Goal: Task Accomplishment & Management: Manage account settings

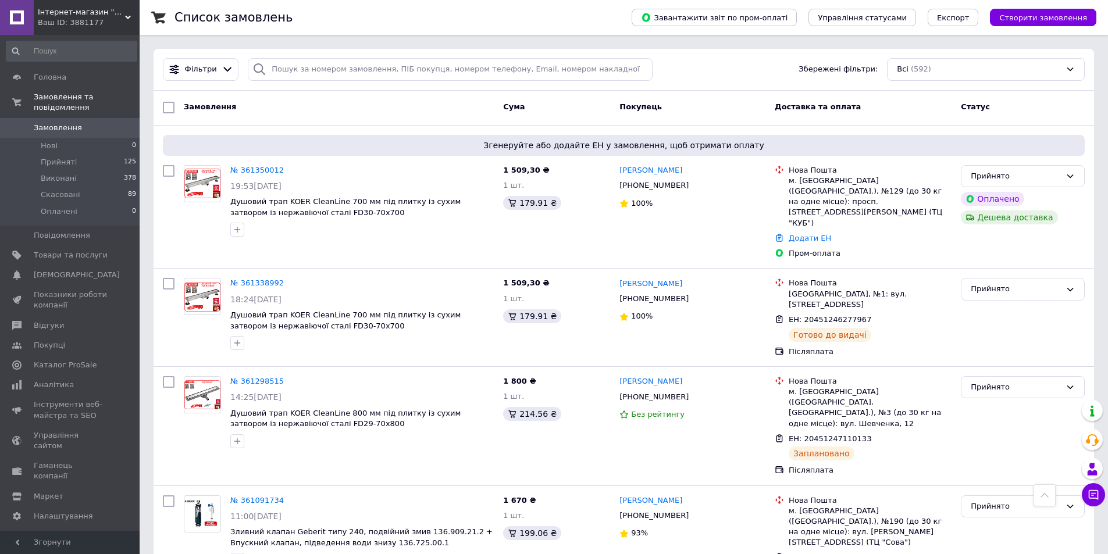
scroll to position [1221, 0]
click at [718, 311] on div "100%" at bounding box center [692, 316] width 146 height 11
click at [815, 234] on link "Додати ЕН" at bounding box center [810, 238] width 42 height 9
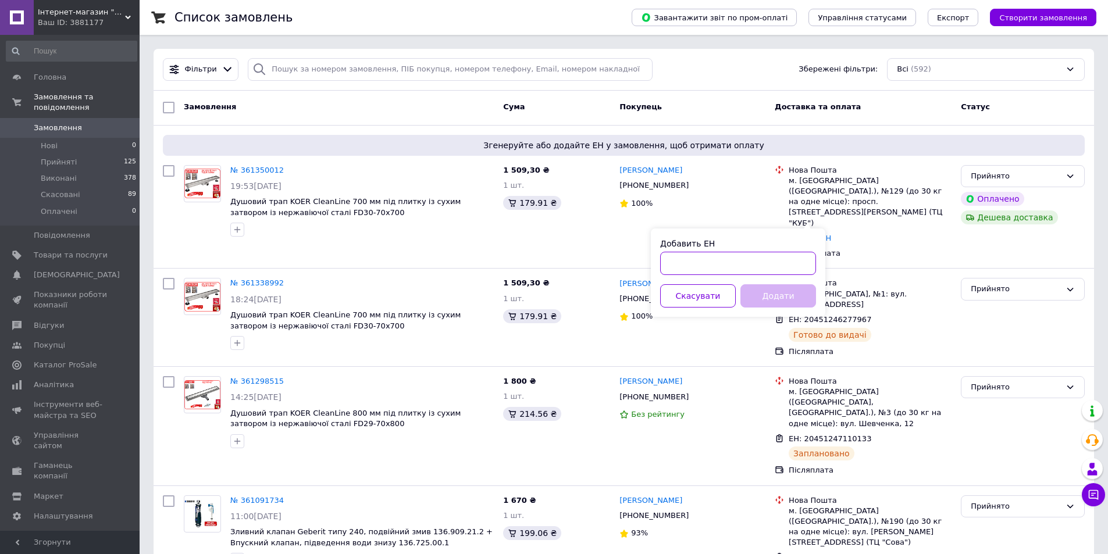
click at [686, 266] on input "Добавить ЕН" at bounding box center [738, 263] width 156 height 23
paste input "20451246276147"
type input "20451246276147"
click at [775, 293] on button "Додати" at bounding box center [778, 295] width 76 height 23
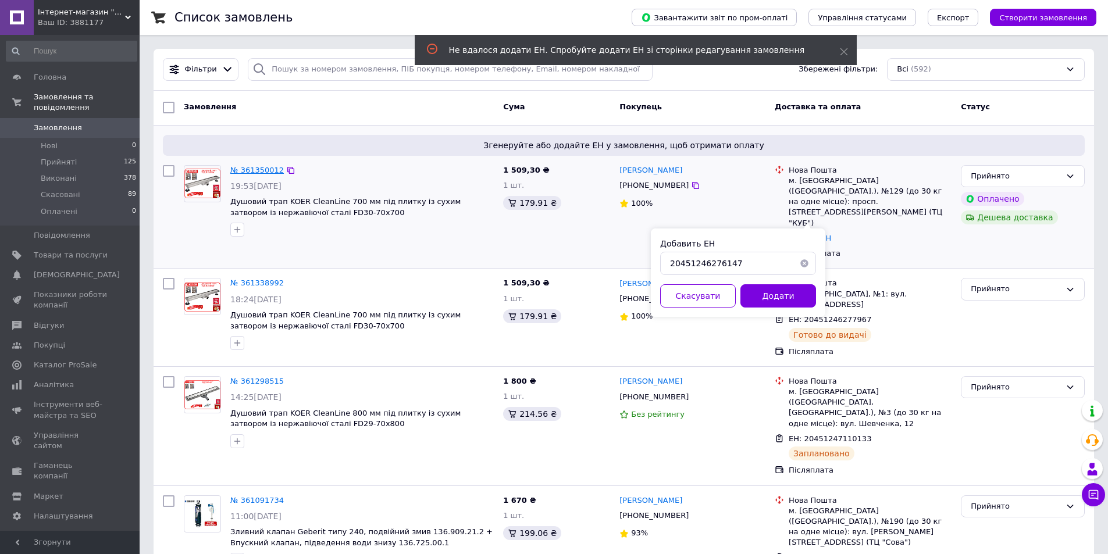
click at [255, 171] on link "№ 361350012" at bounding box center [257, 170] width 54 height 9
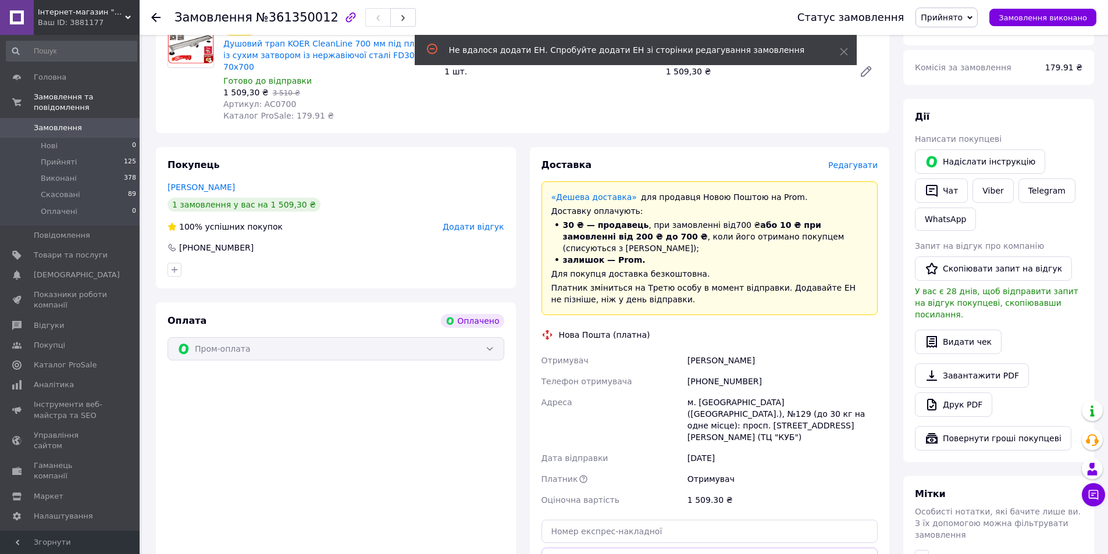
scroll to position [291, 0]
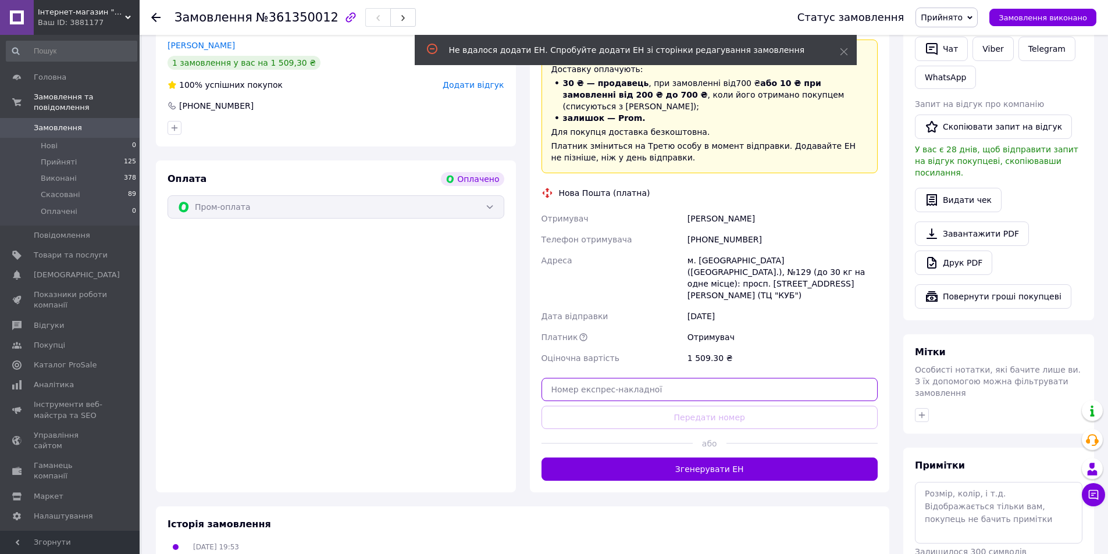
click at [689, 378] on input "text" at bounding box center [709, 389] width 337 height 23
paste input "20451246276147"
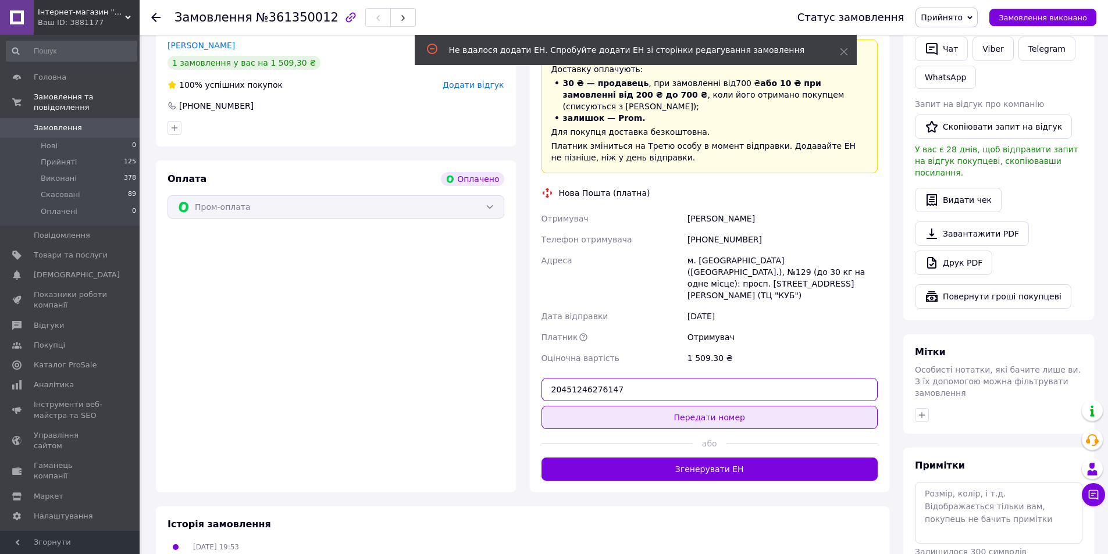
type input "20451246276147"
click at [737, 406] on button "Передати номер" at bounding box center [709, 417] width 337 height 23
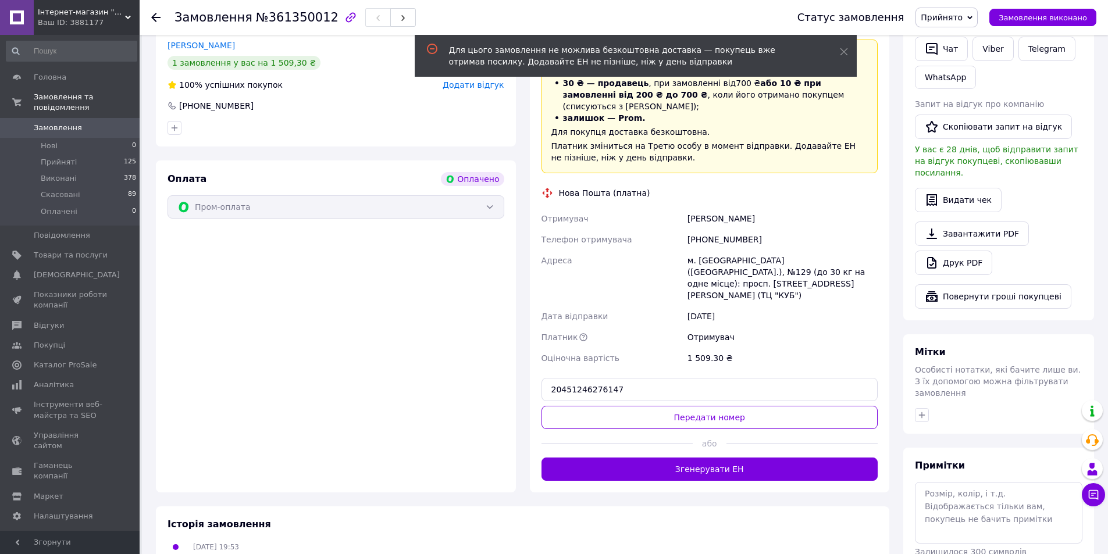
click at [891, 445] on div "Доставка Редагувати «Дешева доставка»   для продавця [GEOGRAPHIC_DATA] на Prom.…" at bounding box center [710, 248] width 374 height 487
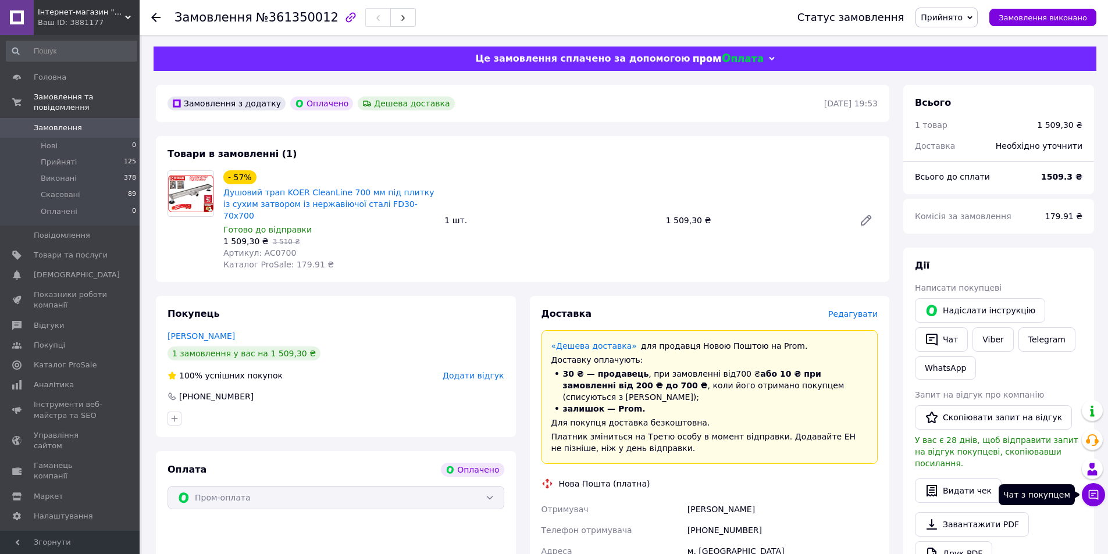
scroll to position [363, 0]
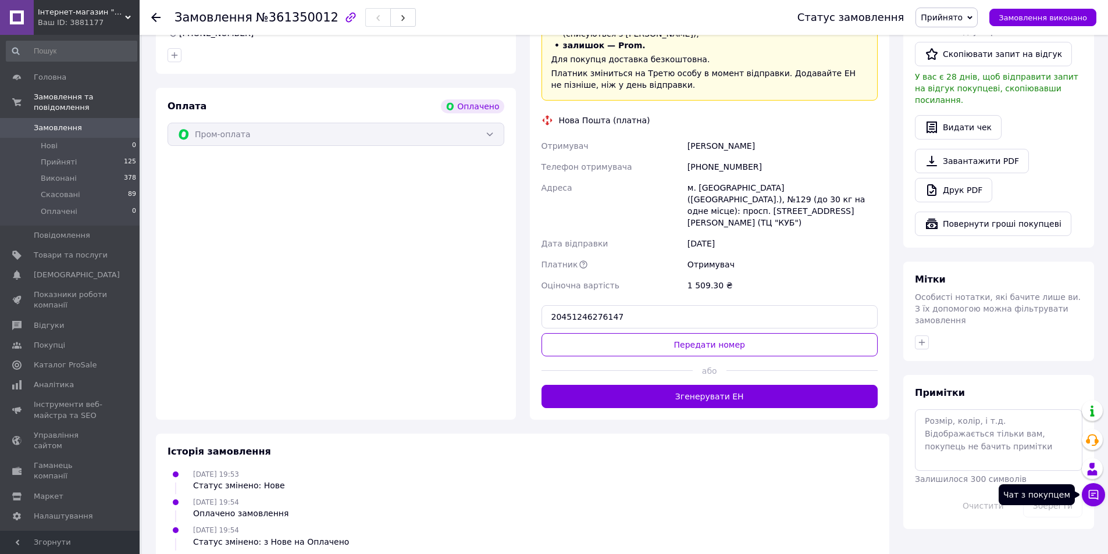
click at [1093, 494] on icon at bounding box center [1093, 495] width 12 height 12
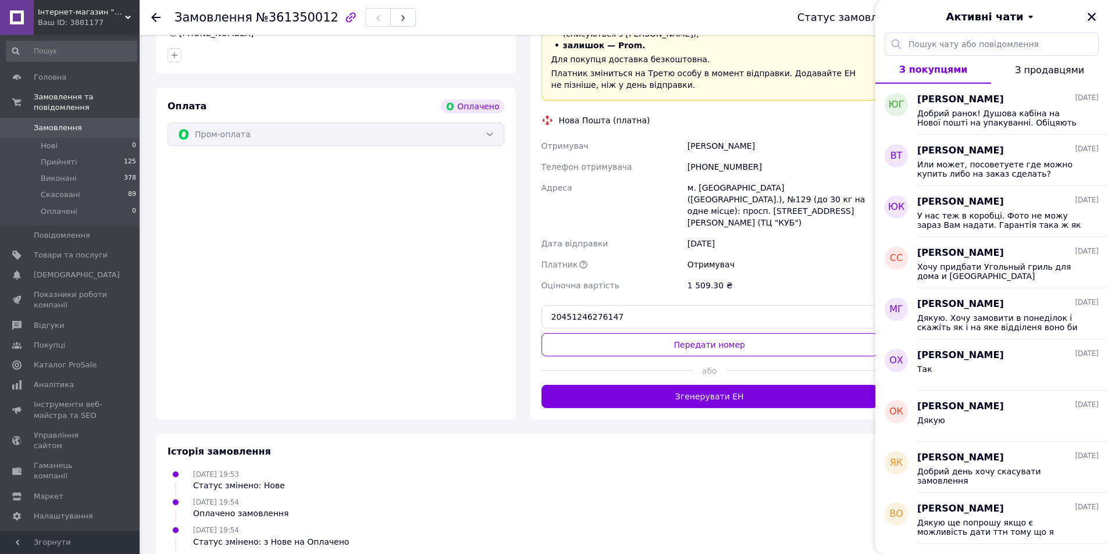
click at [1066, 67] on span "З продавцями" at bounding box center [1049, 70] width 69 height 11
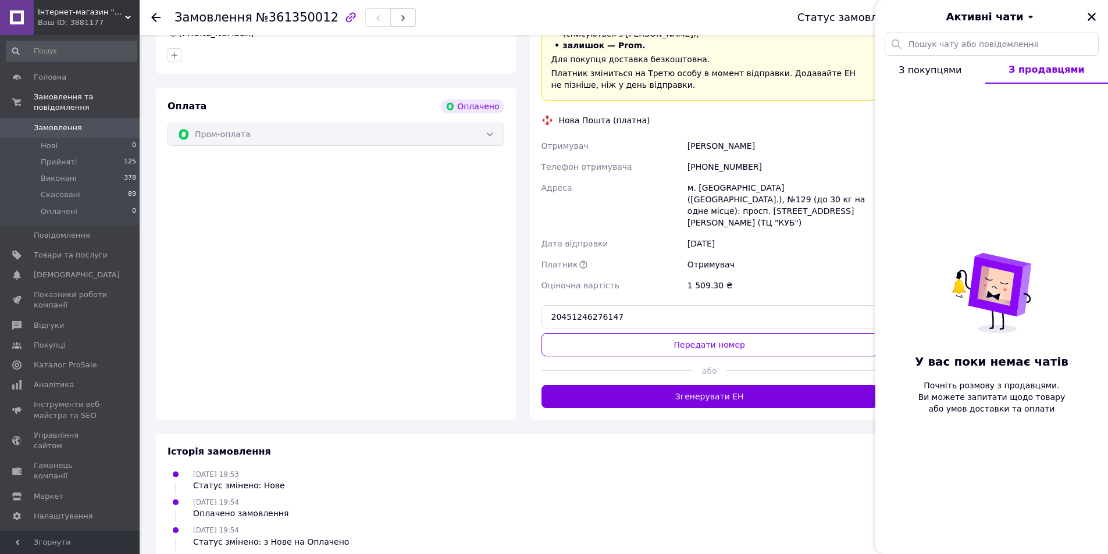
click at [948, 71] on span "З покупцями" at bounding box center [929, 70] width 63 height 11
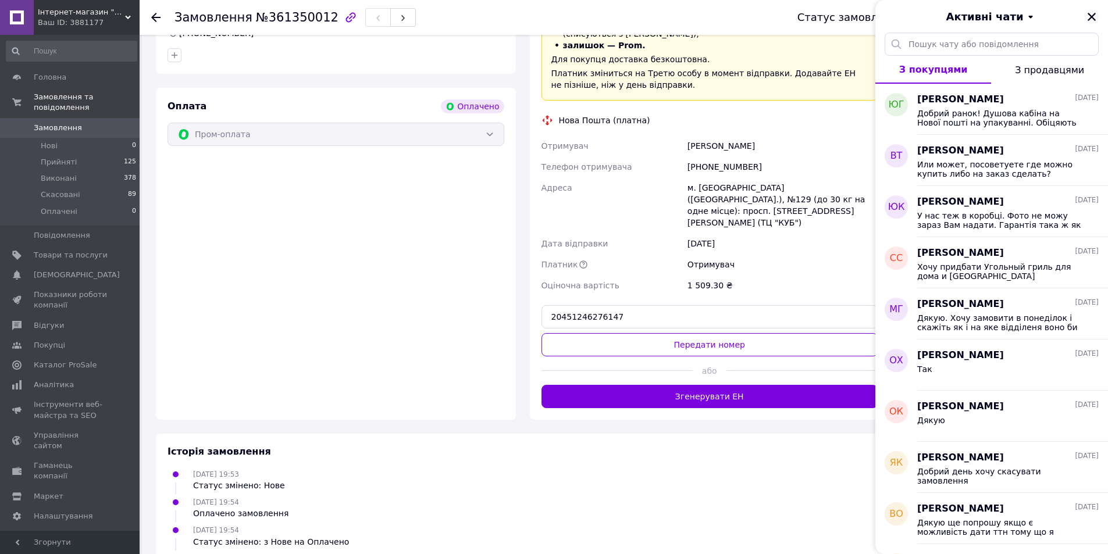
click at [1092, 17] on icon "Закрити" at bounding box center [1091, 17] width 8 height 8
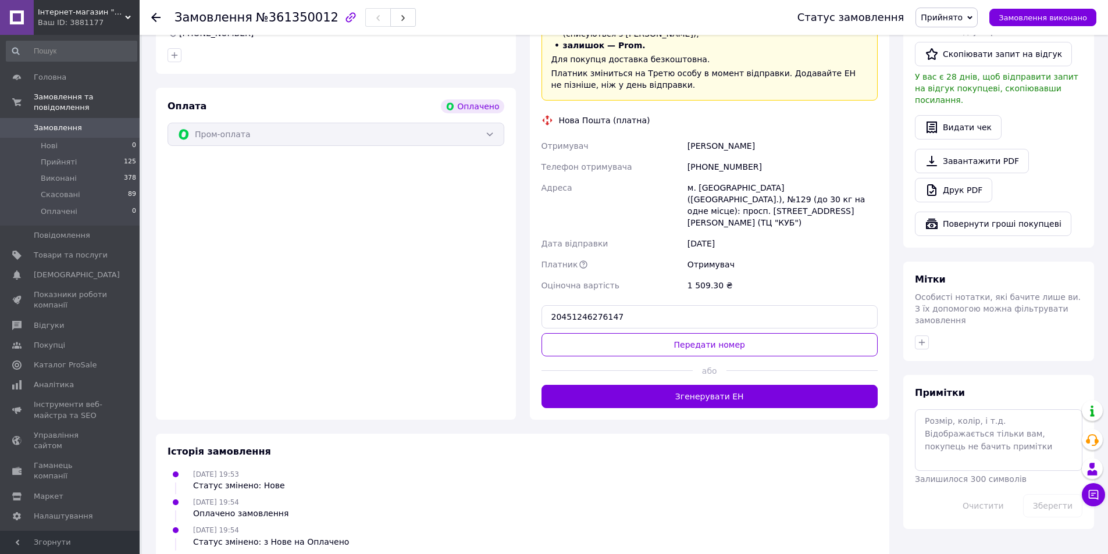
click at [320, 384] on div "Замовлення з додатку Оплачено Дешева доставка [DATE] 19:53 Товари в замовленні …" at bounding box center [522, 153] width 747 height 865
click at [330, 383] on div "Замовлення з додатку Оплачено Дешева доставка [DATE] 19:53 Товари в замовленні …" at bounding box center [522, 153] width 747 height 865
